Goal: Information Seeking & Learning: Learn about a topic

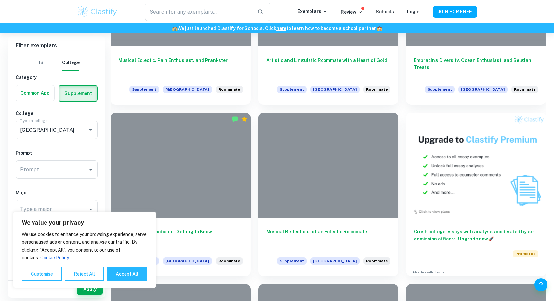
scroll to position [296, 0]
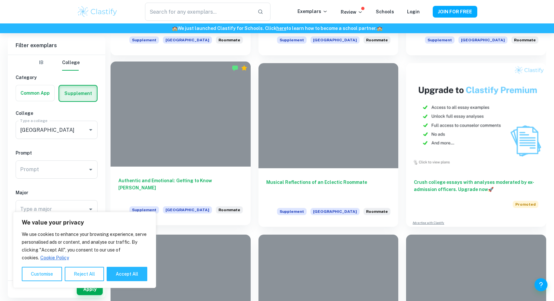
click at [209, 167] on div "Authentic and Emotional: Getting to Know Ann Supplement Harvard University Room…" at bounding box center [181, 196] width 140 height 59
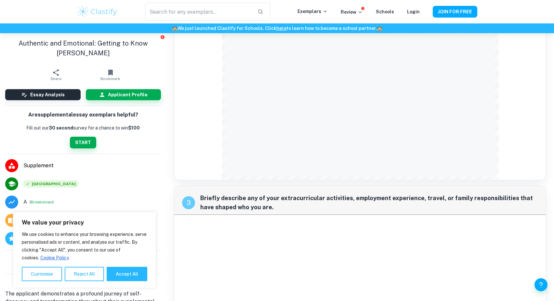
scroll to position [388, 0]
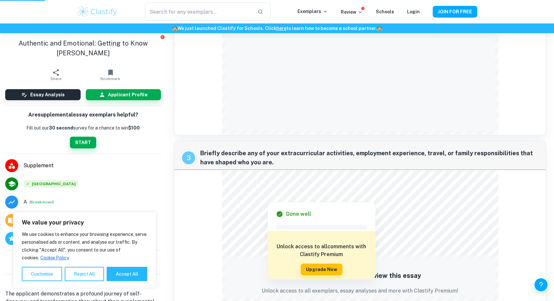
scroll to position [572, 0]
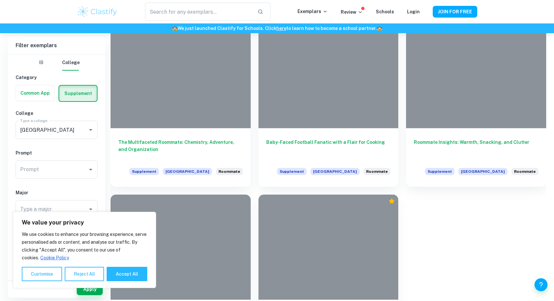
scroll to position [1421, 0]
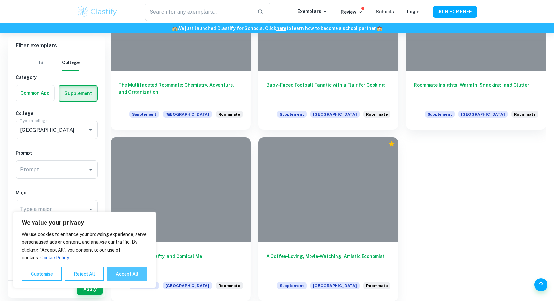
click at [127, 277] on button "Accept All" at bounding box center [127, 274] width 41 height 14
checkbox input "true"
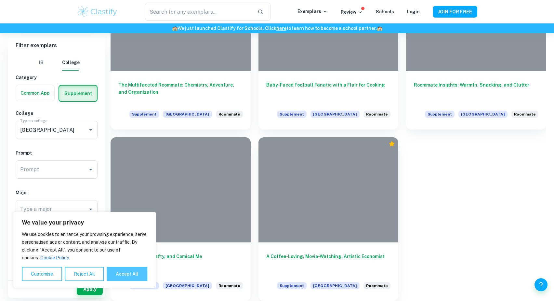
checkbox input "true"
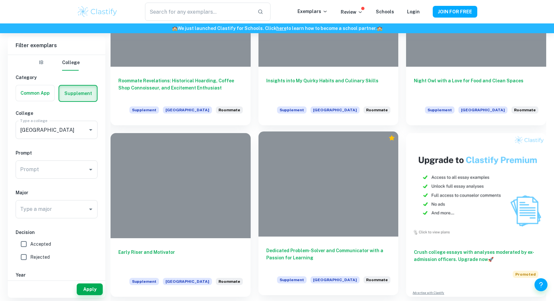
scroll to position [1095, 0]
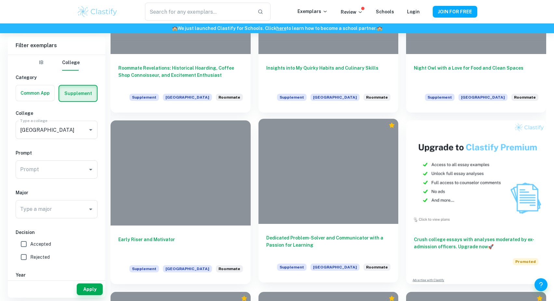
click at [323, 234] on h6 "Dedicated Problem-Solver and Communicator with a Passion for Learning" at bounding box center [328, 244] width 125 height 21
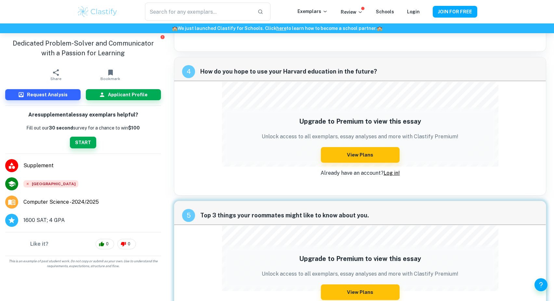
scroll to position [431, 0]
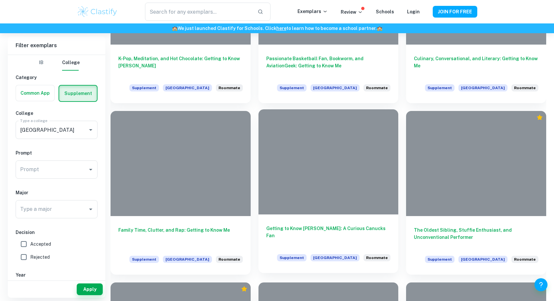
scroll to position [593, 0]
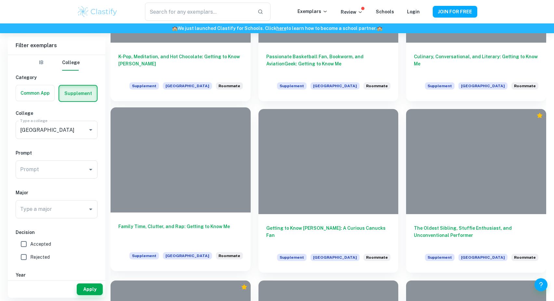
click at [189, 228] on h6 "Family Time, Clutter, and Rap: Getting to Know Me" at bounding box center [180, 233] width 125 height 21
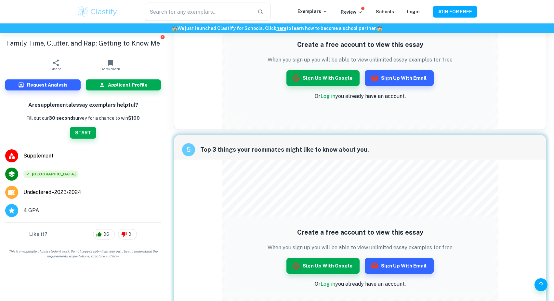
scroll to position [709, 0]
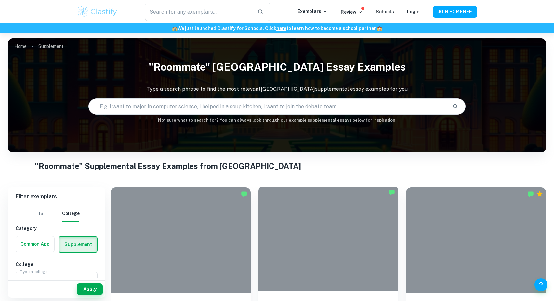
click at [338, 231] on div at bounding box center [329, 238] width 140 height 105
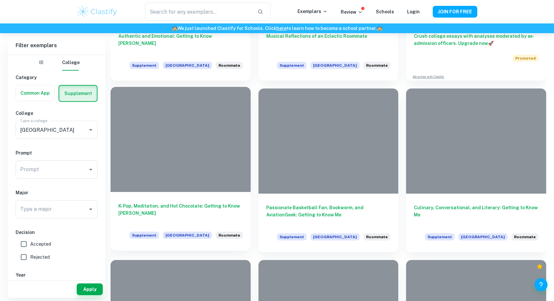
scroll to position [447, 0]
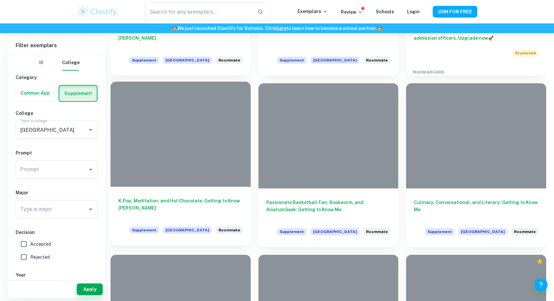
click at [216, 190] on div "K-Pop, Meditation, and Hot Chocolate: Getting to Know Jen Supplement Harvard Un…" at bounding box center [181, 216] width 140 height 59
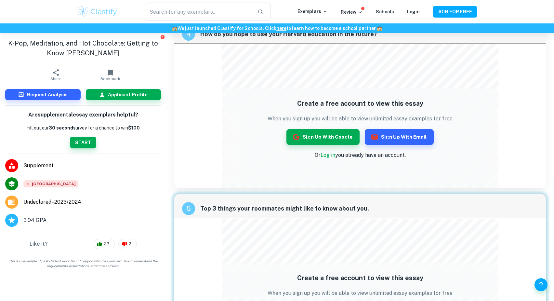
scroll to position [648, 0]
